Goal: Entertainment & Leisure: Consume media (video, audio)

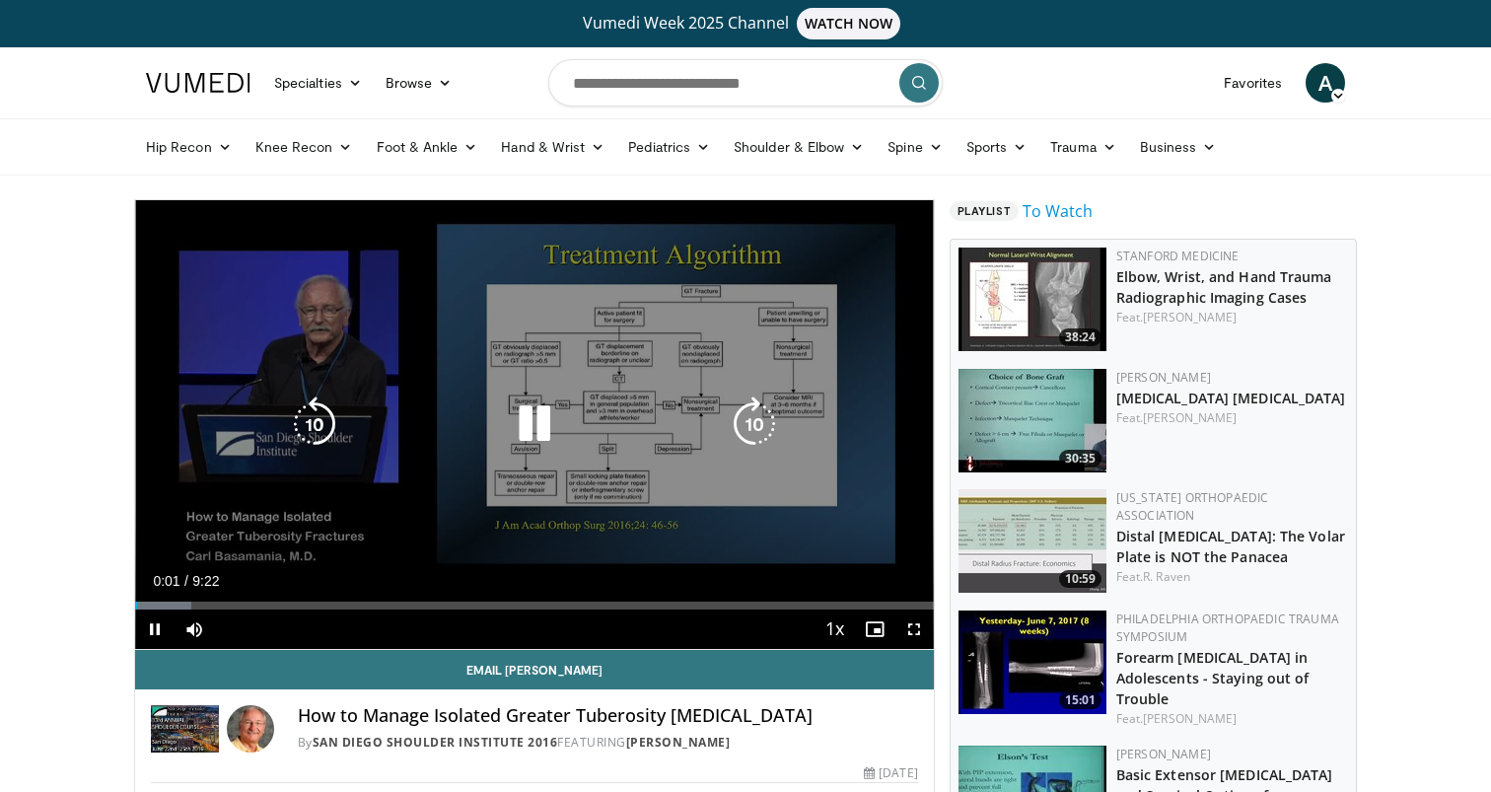
click at [631, 424] on div "Video Player" at bounding box center [534, 423] width 479 height 39
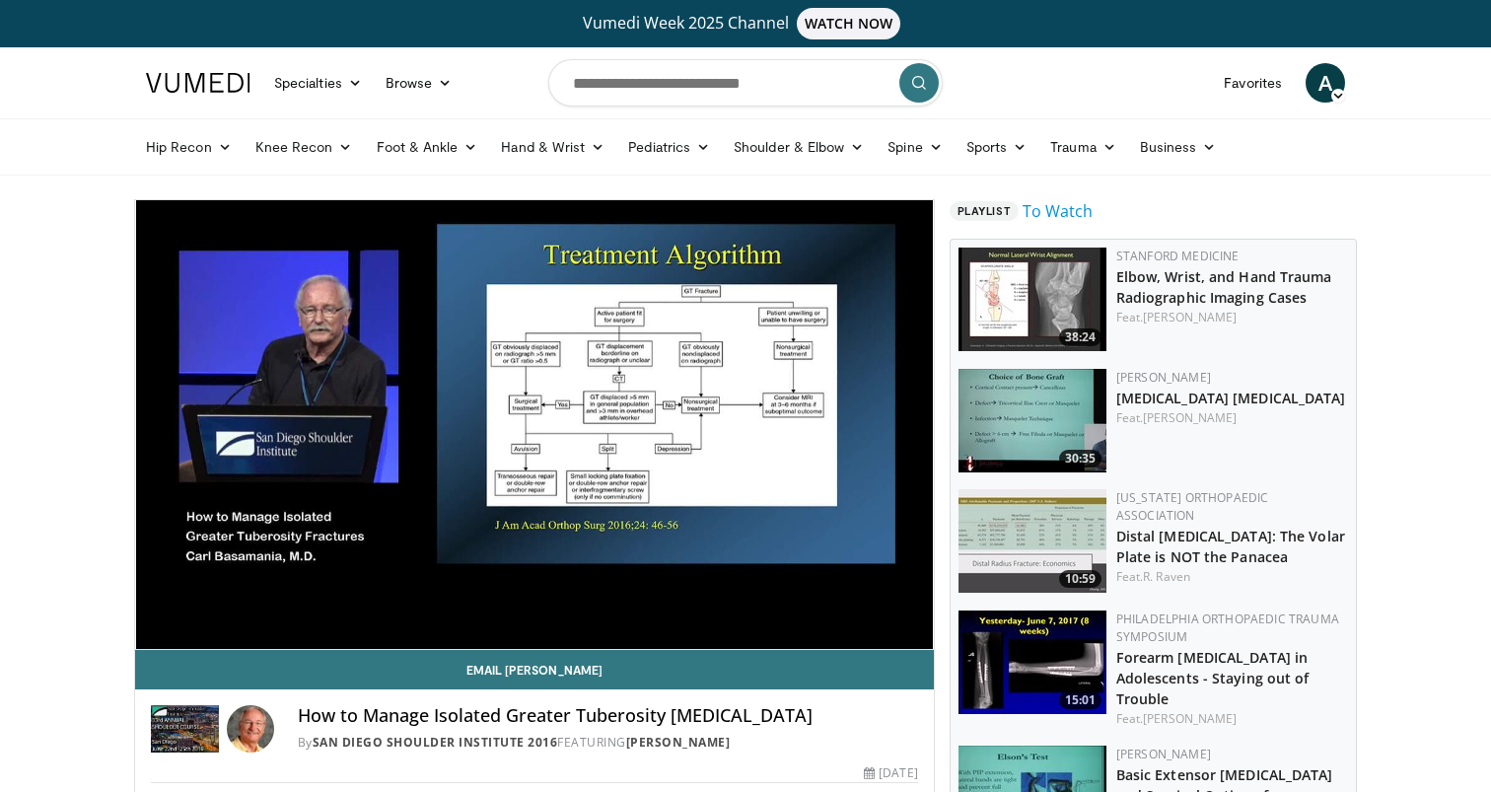
click at [913, 632] on span "Video Player" at bounding box center [914, 629] width 39 height 39
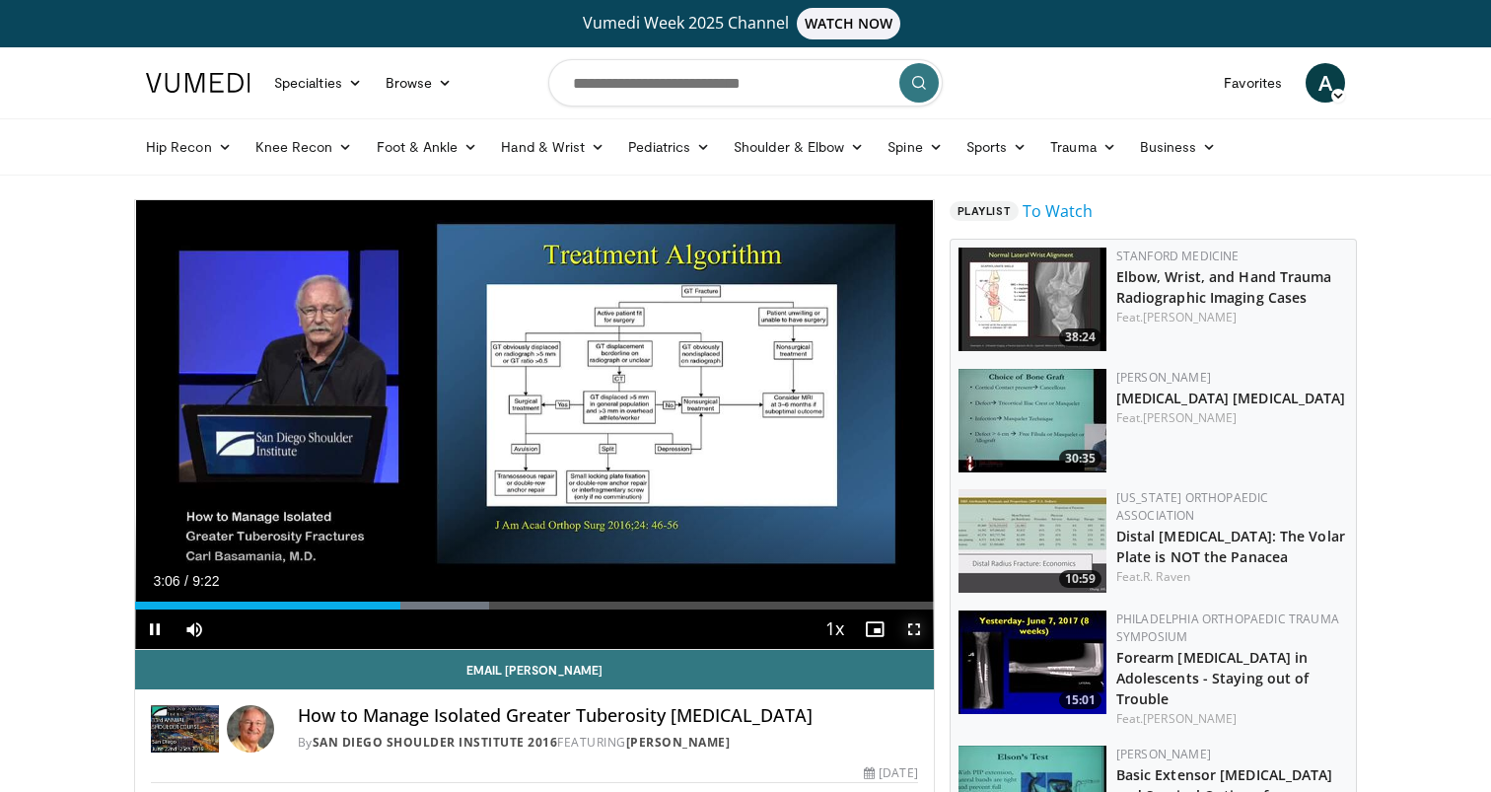
click at [910, 633] on span "Video Player" at bounding box center [914, 629] width 39 height 39
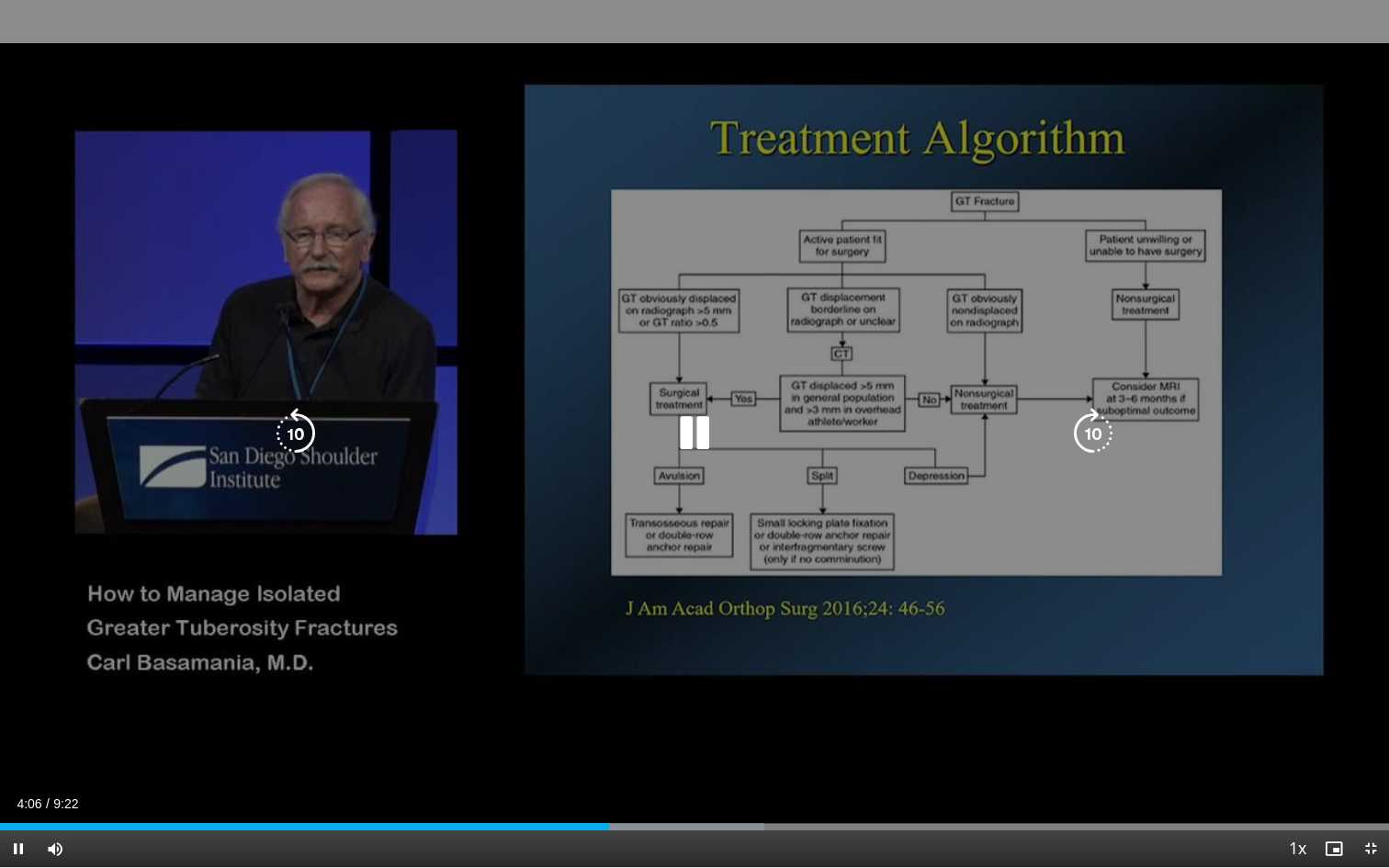
click at [1069, 737] on div "10 seconds Tap to unmute" at bounding box center [694, 433] width 1389 height 867
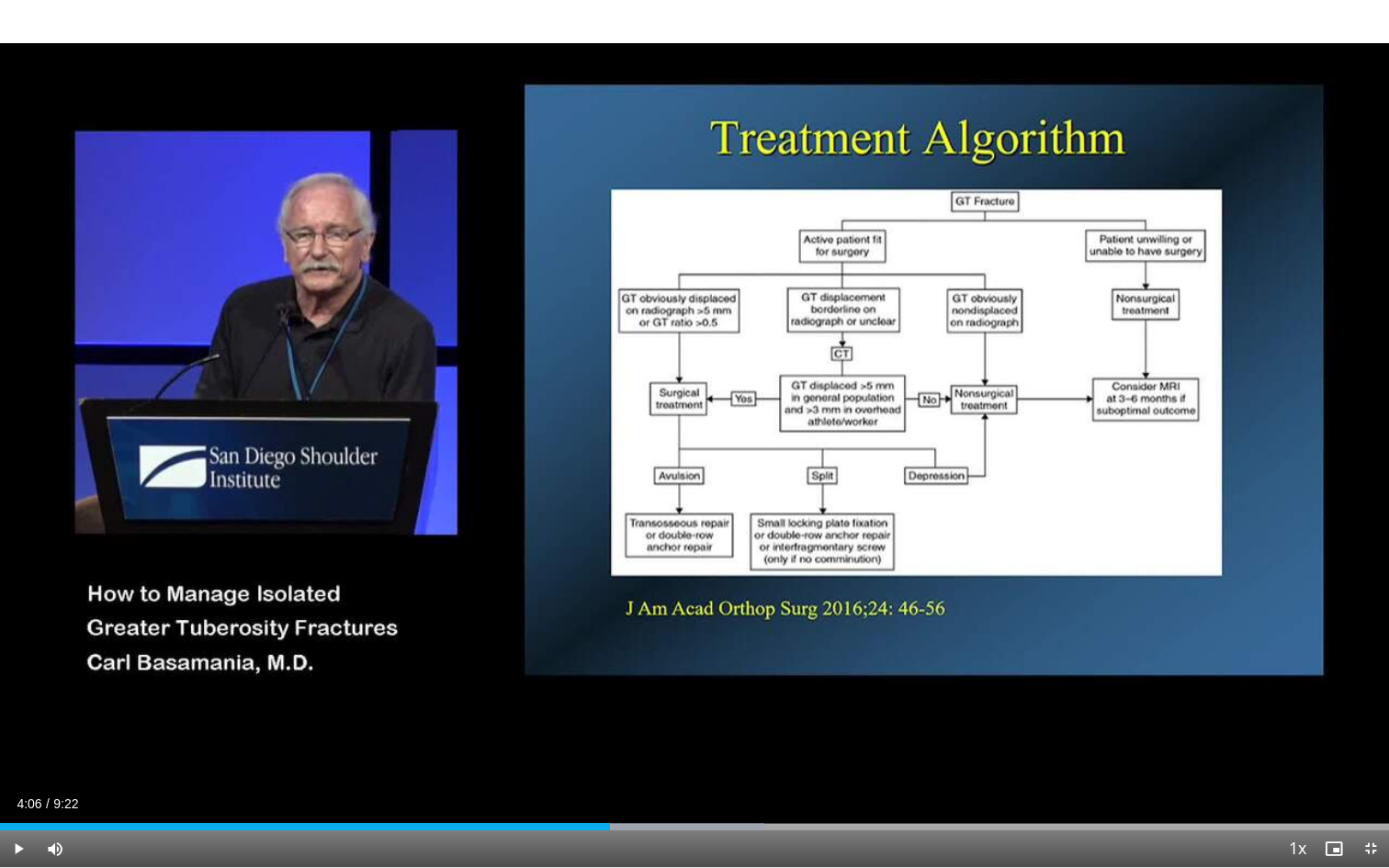
click at [1008, 632] on div "10 seconds Tap to unmute" at bounding box center [694, 433] width 1389 height 867
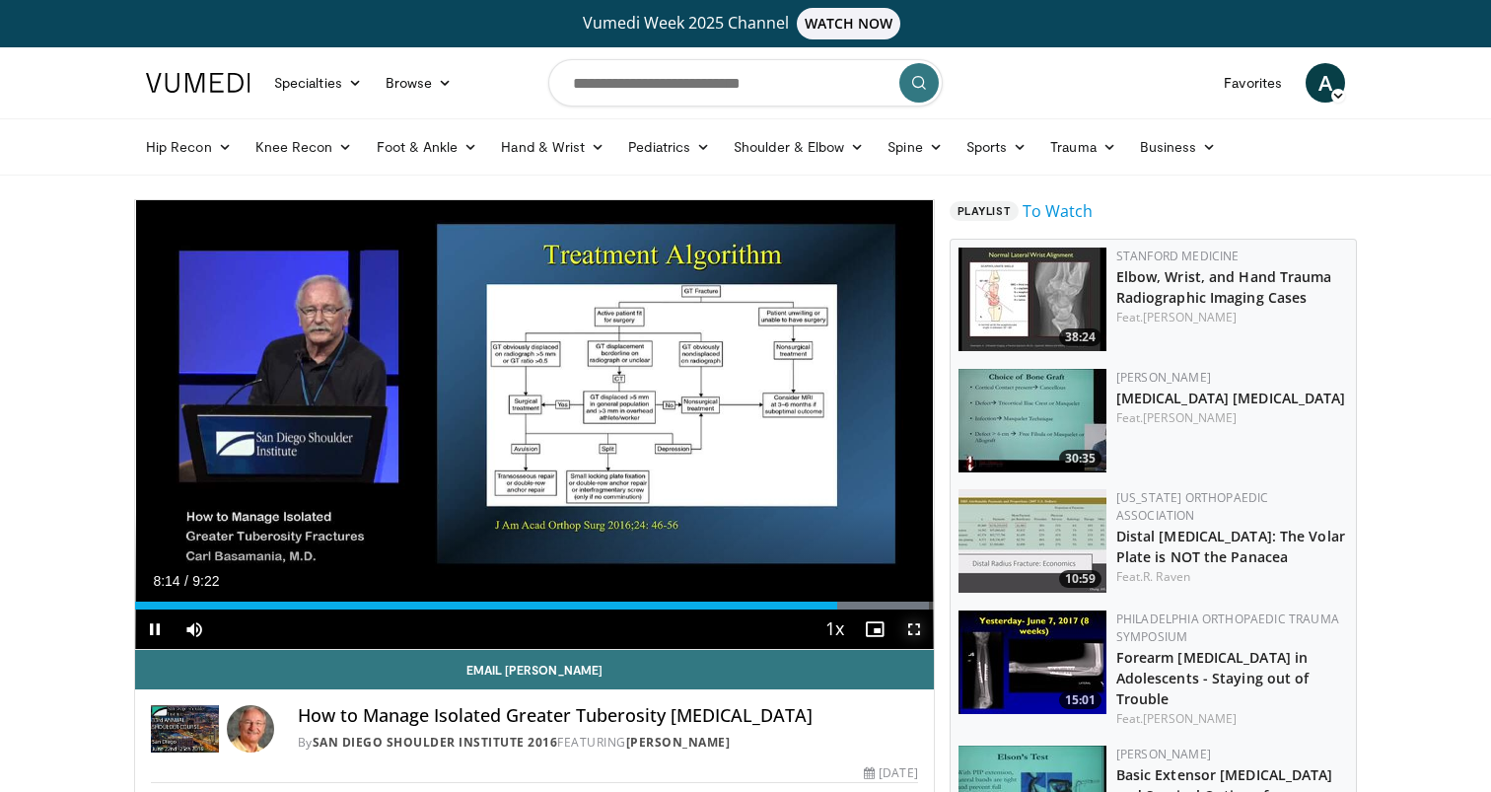
click at [920, 637] on span "Video Player" at bounding box center [914, 629] width 39 height 39
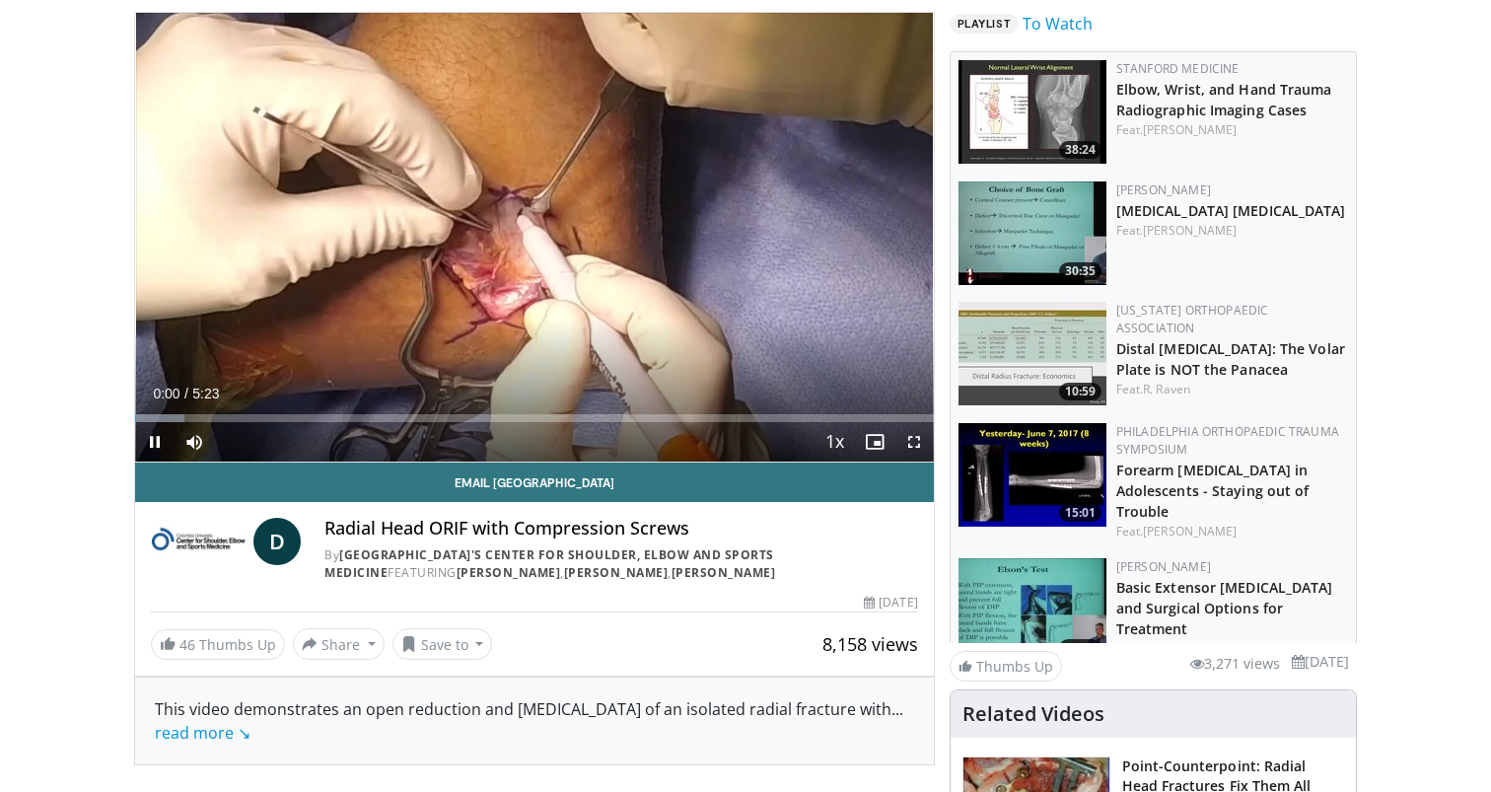
scroll to position [174, 0]
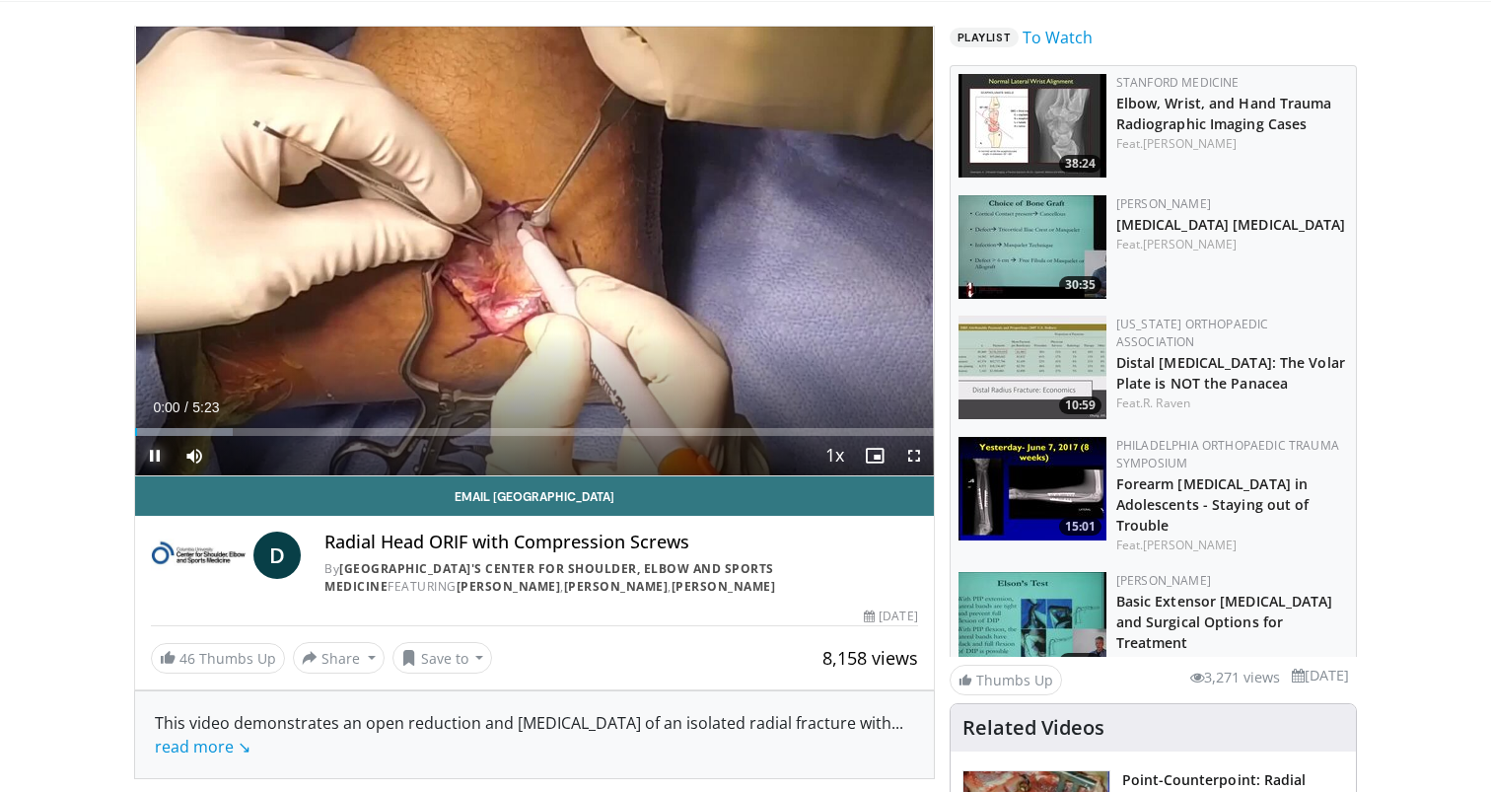
click at [162, 459] on span "Video Player" at bounding box center [154, 455] width 39 height 39
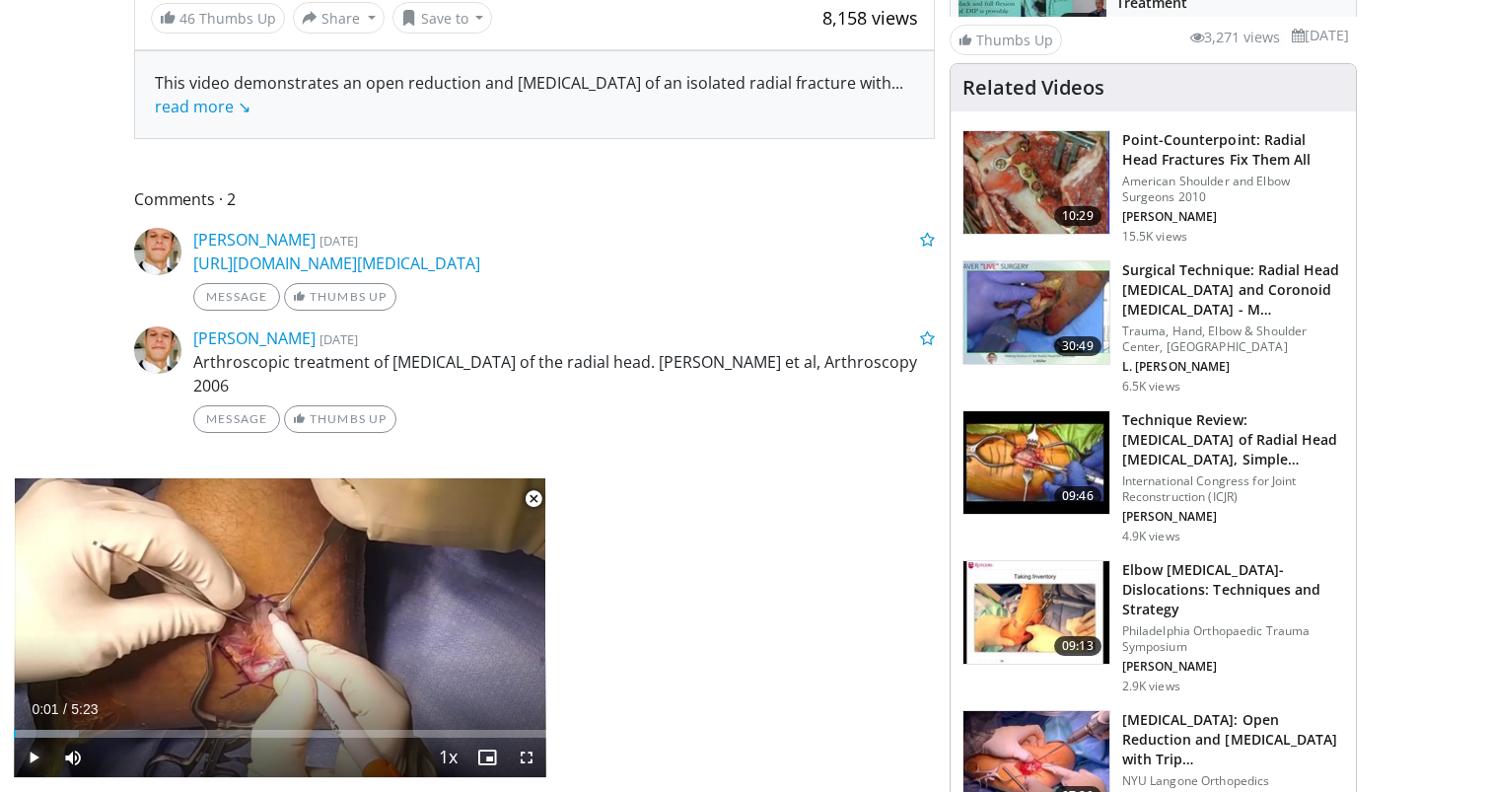
scroll to position [819, 0]
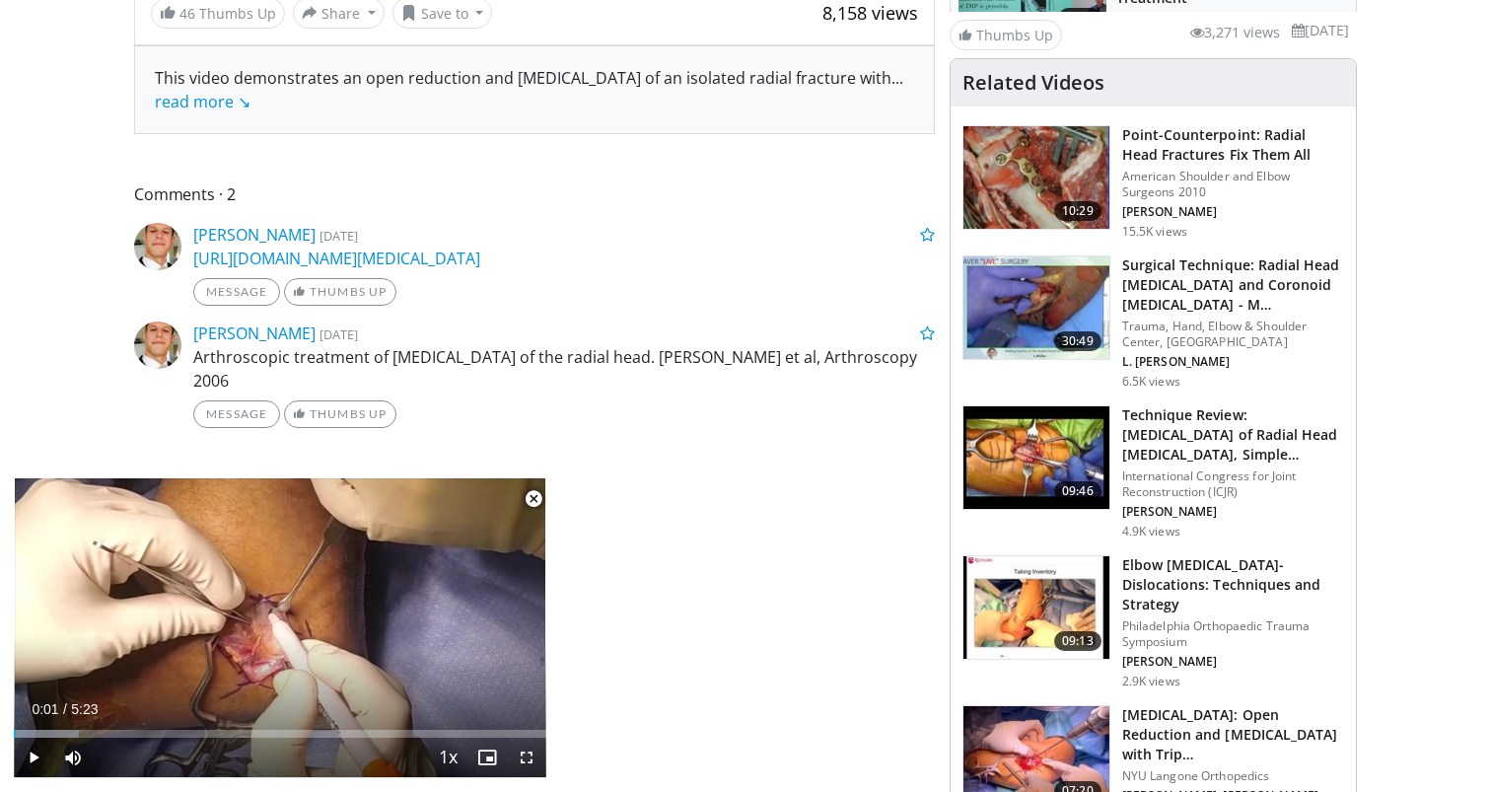
click at [537, 494] on span "Video Player" at bounding box center [533, 498] width 39 height 39
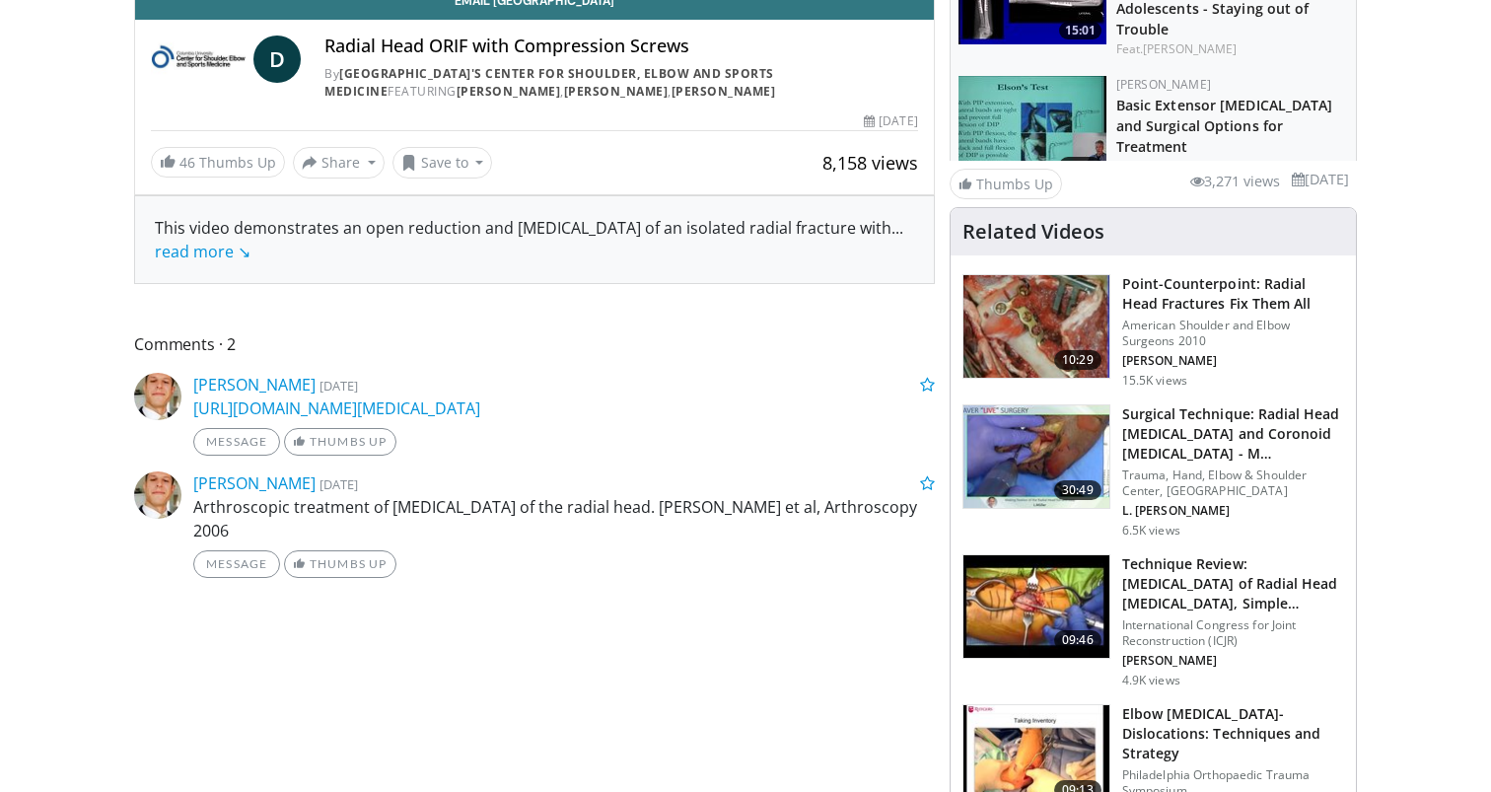
scroll to position [0, 0]
